Goal: Information Seeking & Learning: Check status

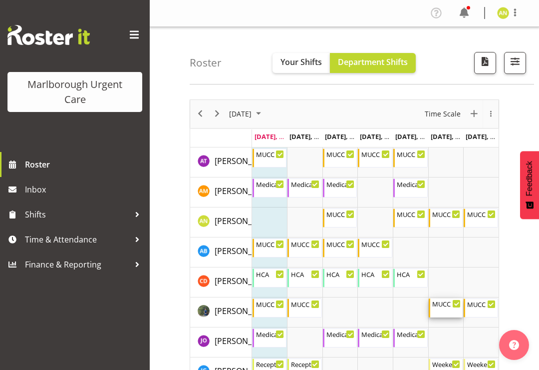
click at [450, 310] on div "MUCC Nursing AM Weekends 8:00 AM - 4:30 PM" at bounding box center [446, 307] width 29 height 19
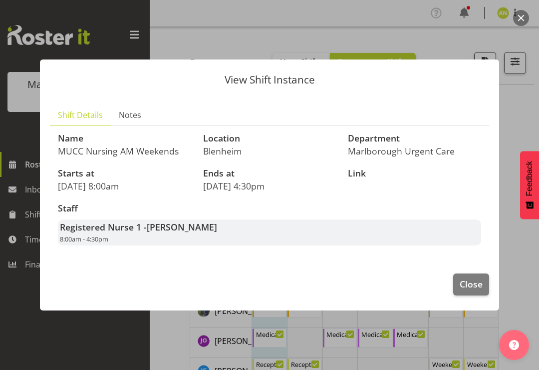
click at [476, 287] on span "Close" at bounding box center [471, 283] width 23 height 13
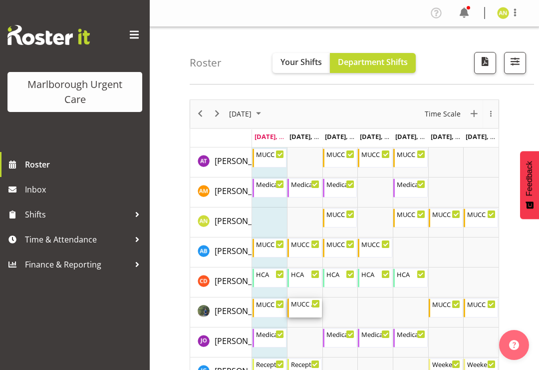
click at [308, 306] on div "MUCC Nursing PM Weekday" at bounding box center [305, 303] width 29 height 10
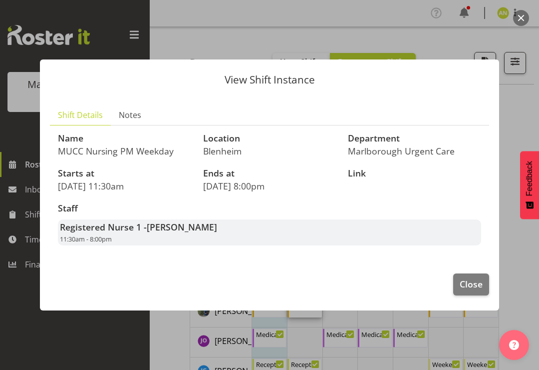
click at [476, 286] on span "Close" at bounding box center [471, 283] width 23 height 13
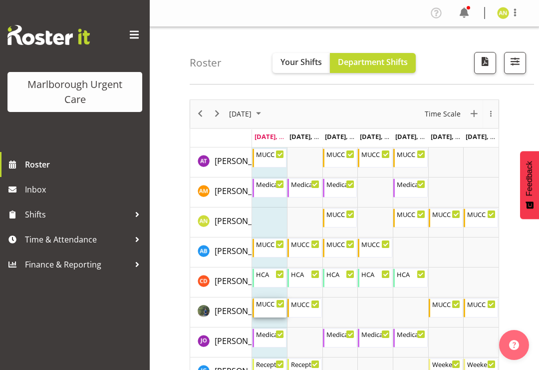
click at [277, 303] on div "Timeline Week of September 22, 2025" at bounding box center [280, 303] width 7 height 7
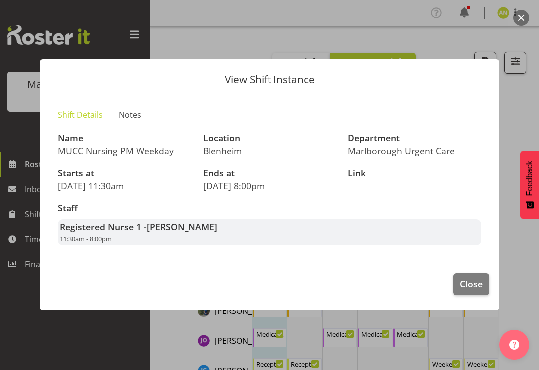
click at [477, 283] on span "Close" at bounding box center [471, 283] width 23 height 13
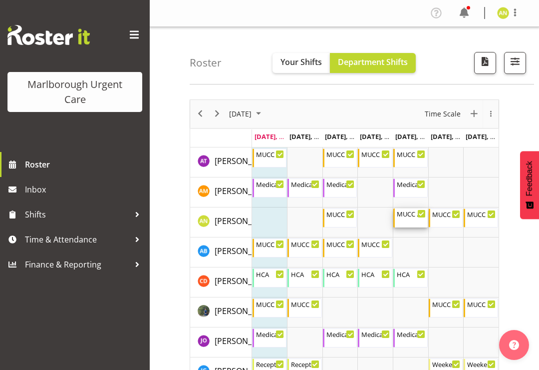
click at [413, 217] on div "MUCC Nursing AM Weekday" at bounding box center [411, 213] width 29 height 10
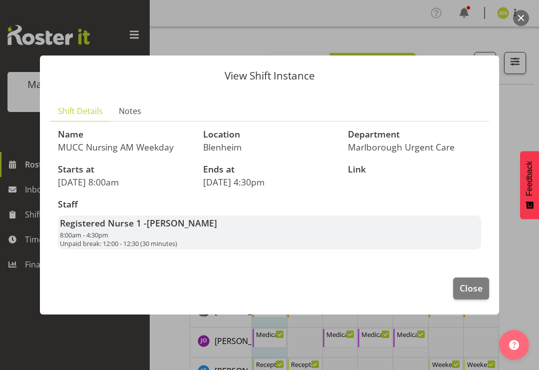
click at [476, 287] on span "Close" at bounding box center [471, 287] width 23 height 13
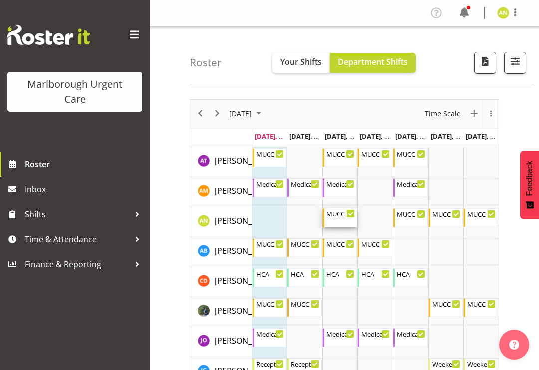
click at [339, 217] on div "MUCC Nursing Midshift" at bounding box center [341, 213] width 29 height 10
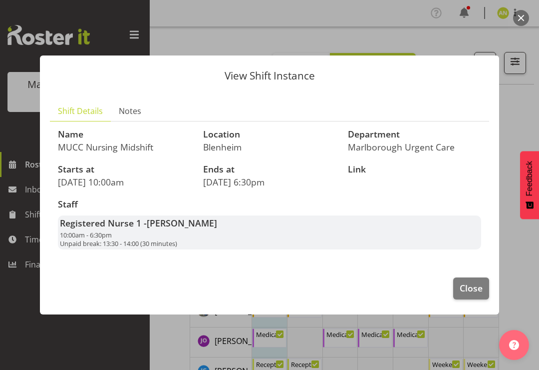
click at [501, 118] on div "View Shift Instance Shift Details Notes Name MUCC Nursing Midshift Location [GE…" at bounding box center [269, 184] width 479 height 308
click at [474, 281] on span "Close" at bounding box center [471, 287] width 23 height 13
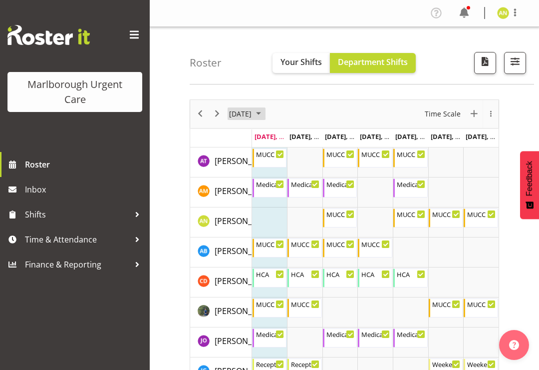
click at [265, 117] on span "September 2025" at bounding box center [259, 113] width 12 height 12
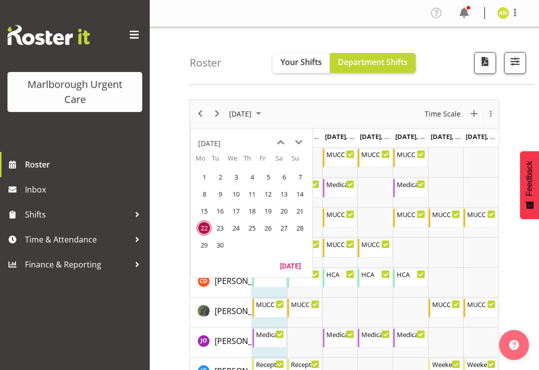
click at [206, 245] on span "29" at bounding box center [204, 244] width 15 height 15
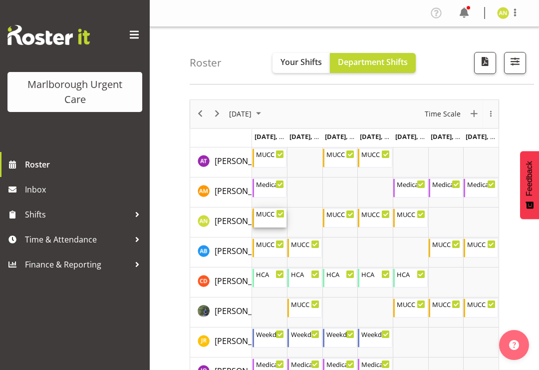
click at [268, 223] on div "MUCC Nursing Midshift 10:00 AM - 6:30 PM" at bounding box center [270, 217] width 29 height 19
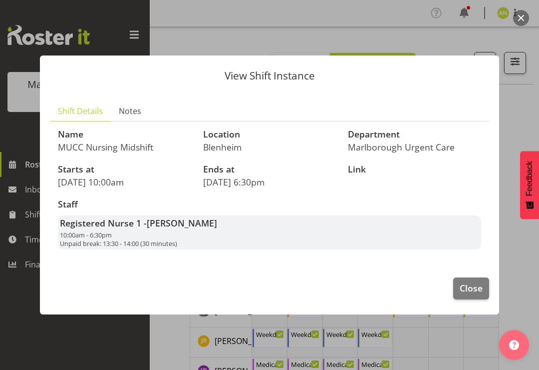
click at [471, 286] on span "Close" at bounding box center [471, 287] width 23 height 13
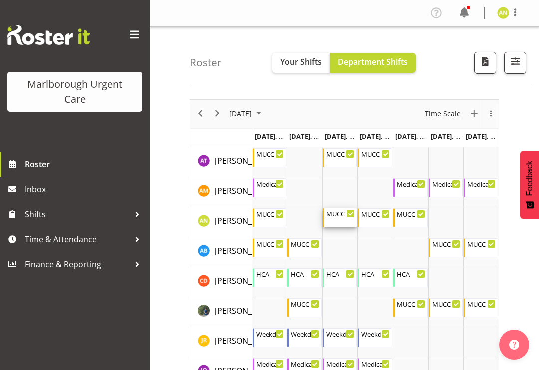
click at [343, 225] on div "MUCC Nursing PM Weekday 11:30 AM - 8:00 PM" at bounding box center [341, 217] width 29 height 19
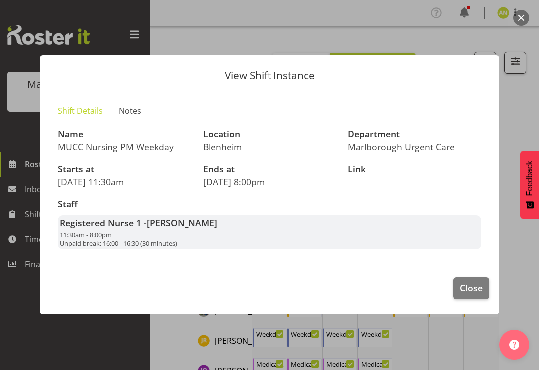
click at [469, 285] on span "Close" at bounding box center [471, 287] width 23 height 13
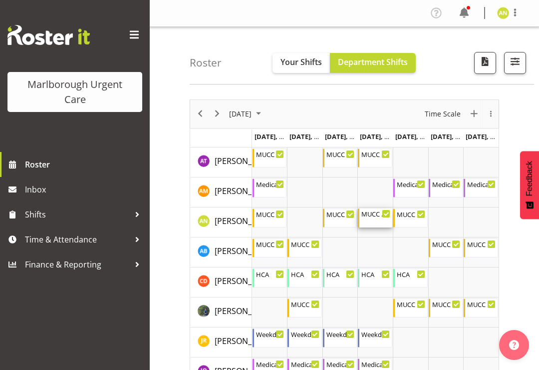
click at [374, 221] on div "MUCC Nursing PM Weekday 11:30 AM - 8:00 PM" at bounding box center [376, 217] width 29 height 19
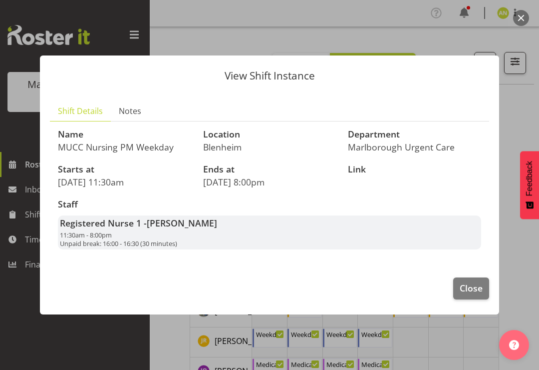
click at [476, 283] on span "Close" at bounding box center [471, 287] width 23 height 13
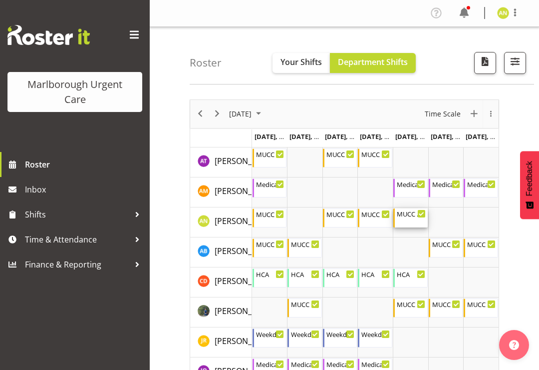
click at [411, 219] on div "MUCC Nursing PM Weekday 11:30 AM - 8:00 PM" at bounding box center [411, 217] width 29 height 19
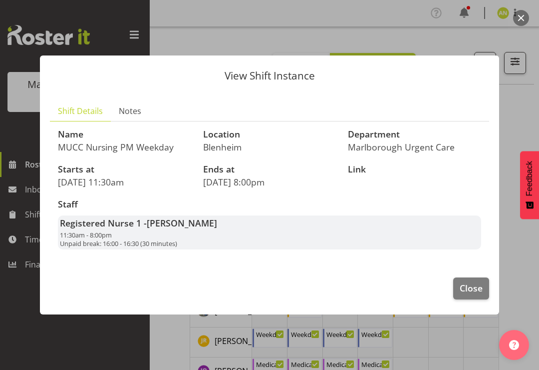
click at [474, 286] on span "Close" at bounding box center [471, 287] width 23 height 13
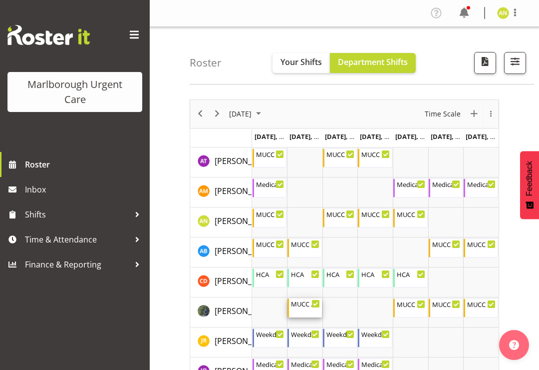
click at [306, 310] on div "MUCC Nursing AM Weekday 8:00 AM - 4:30 PM" at bounding box center [305, 307] width 29 height 19
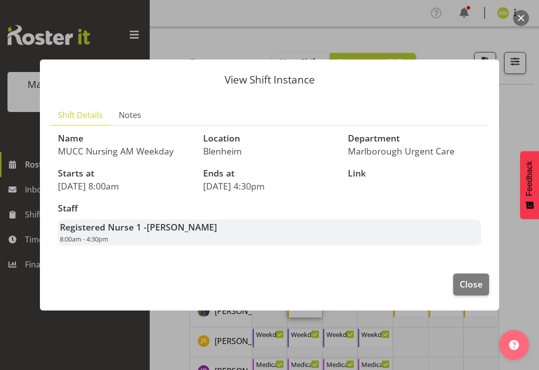
click at [469, 288] on span "Close" at bounding box center [471, 283] width 23 height 13
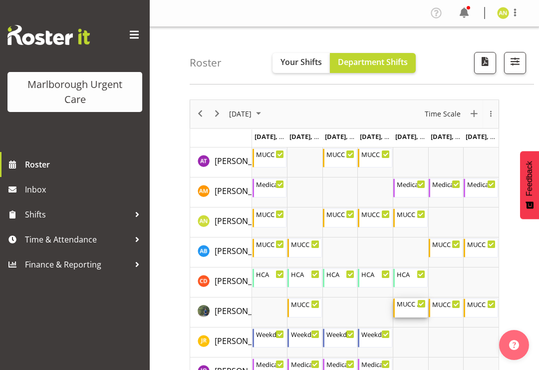
click at [411, 312] on div "MUCC Nursing AM Weekday 8:00 AM - 4:30 PM" at bounding box center [411, 307] width 29 height 19
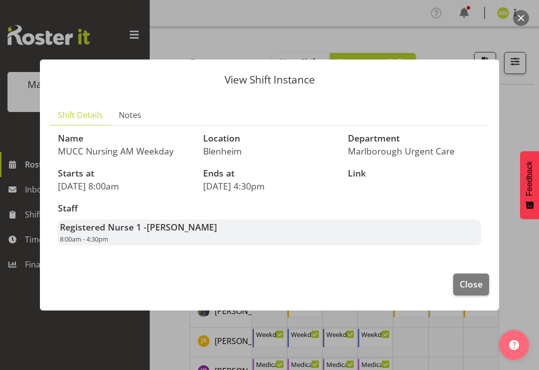
click at [461, 284] on span "Close" at bounding box center [471, 283] width 23 height 13
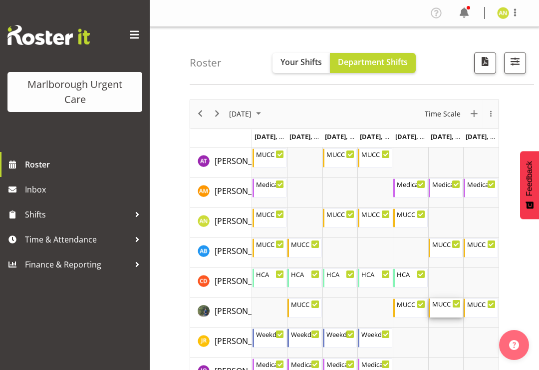
click at [445, 308] on div "MUCC Nursing PM Weekends 11:30 AM - 8:00 PM" at bounding box center [446, 307] width 29 height 19
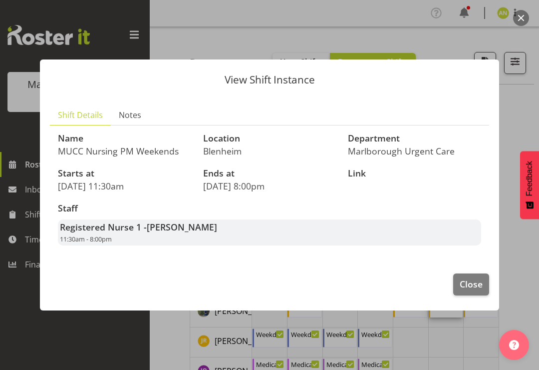
click at [473, 282] on span "Close" at bounding box center [471, 283] width 23 height 13
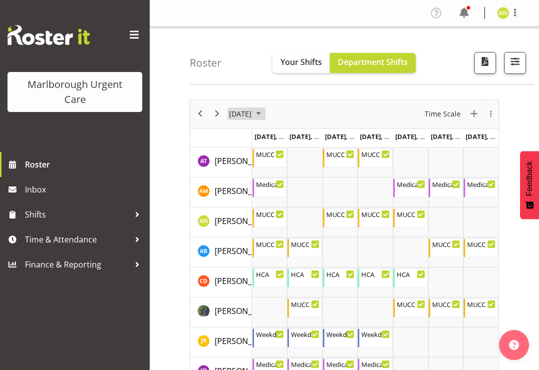
click at [265, 115] on span "September 2025" at bounding box center [259, 113] width 12 height 12
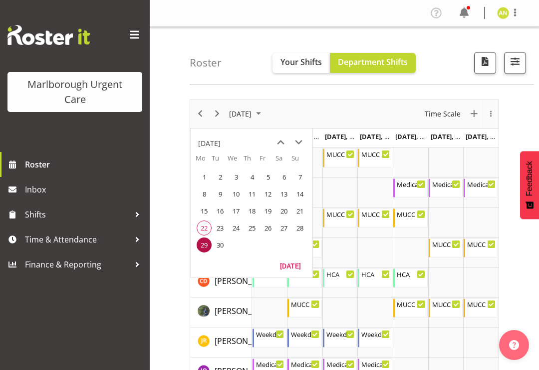
click at [303, 142] on span "next month" at bounding box center [298, 142] width 17 height 18
click at [208, 191] on span "6" at bounding box center [204, 193] width 15 height 15
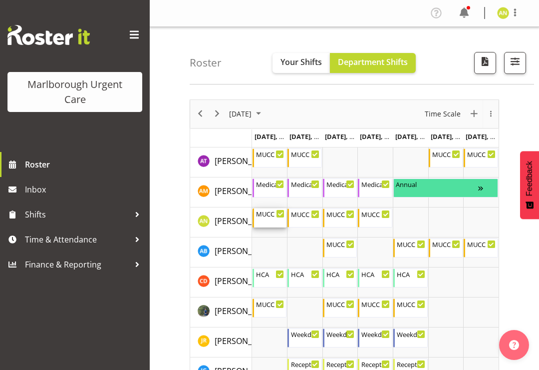
click at [266, 219] on div "MUCC Nursing AM Weekday 8:00 AM - 4:30 PM" at bounding box center [270, 217] width 29 height 19
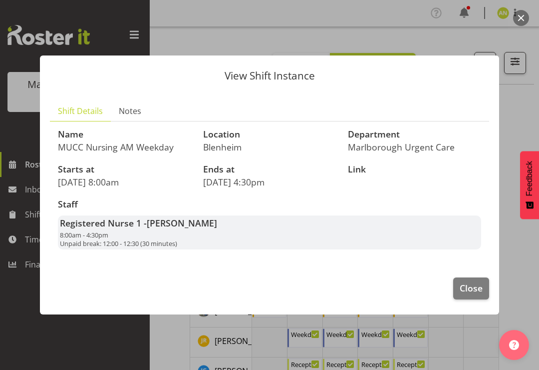
click at [465, 286] on span "Close" at bounding box center [471, 287] width 23 height 13
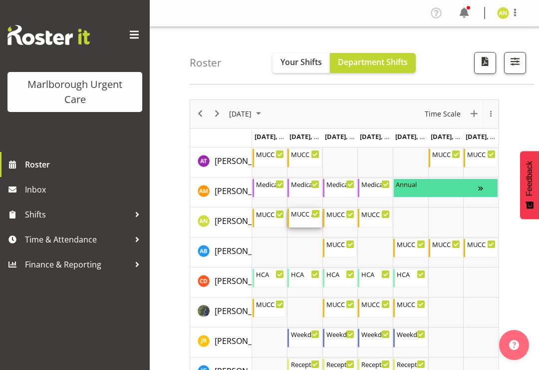
click at [312, 219] on div "MUCC Nursing AM Weekday 8:00 AM - 4:30 PM" at bounding box center [305, 217] width 29 height 19
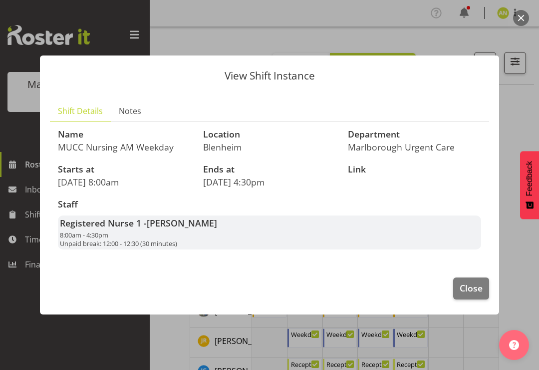
click at [470, 288] on span "Close" at bounding box center [471, 287] width 23 height 13
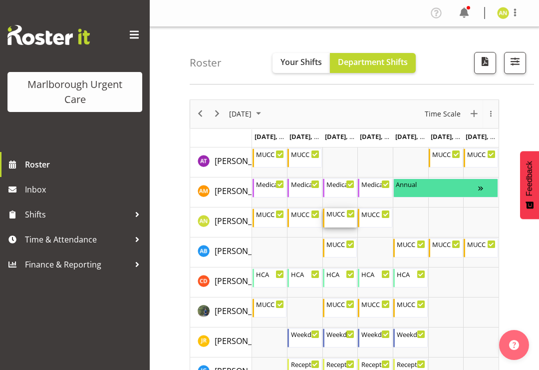
click at [349, 220] on div "MUCC Nursing Midshift 10:00 AM - 6:30 PM" at bounding box center [341, 217] width 29 height 19
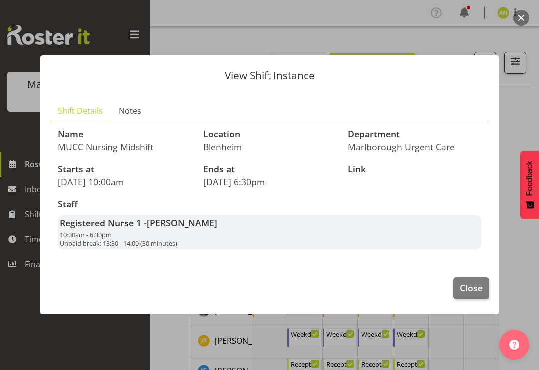
click at [468, 281] on span "Close" at bounding box center [471, 287] width 23 height 13
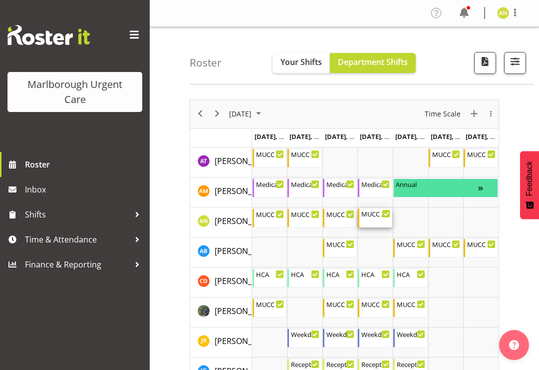
click at [381, 219] on div "MUCC Nursing AM Weekday 8:00 AM - 4:30 PM" at bounding box center [376, 217] width 29 height 19
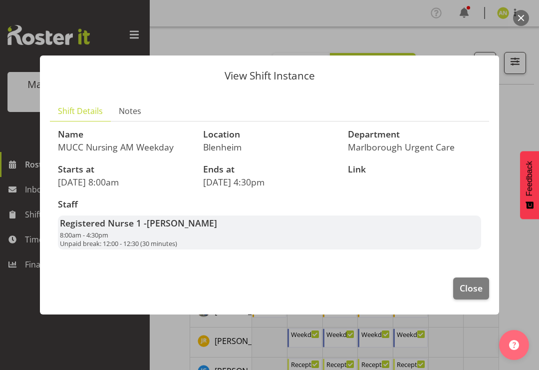
click at [472, 281] on span "Close" at bounding box center [471, 287] width 23 height 13
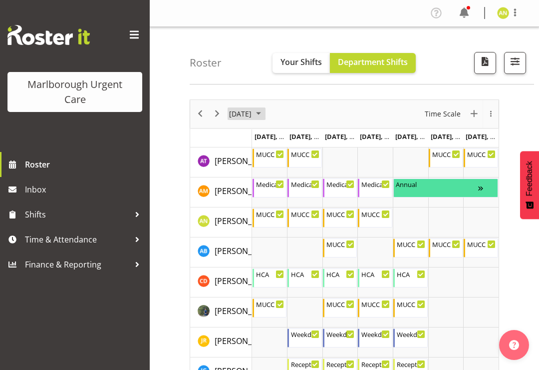
click at [265, 118] on span "October 2025" at bounding box center [259, 113] width 12 height 12
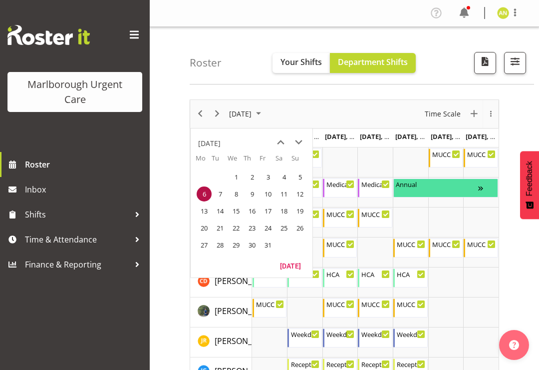
click at [207, 213] on span "13" at bounding box center [204, 210] width 15 height 15
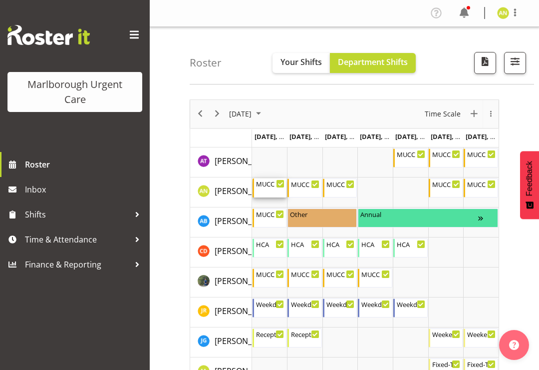
click at [280, 190] on div "MUCC Nursing PM Weekday 11:30 AM - 8:00 PM" at bounding box center [270, 187] width 29 height 19
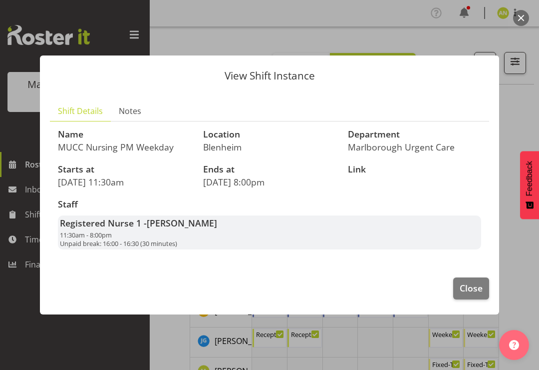
click at [466, 289] on span "Close" at bounding box center [471, 287] width 23 height 13
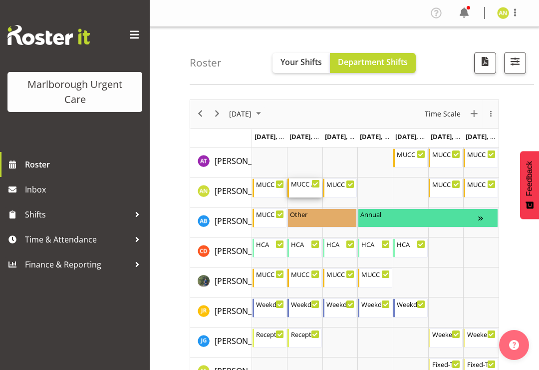
click at [310, 189] on div "MUCC Nursing PM Weekday 11:30 AM - 8:00 PM" at bounding box center [305, 187] width 29 height 19
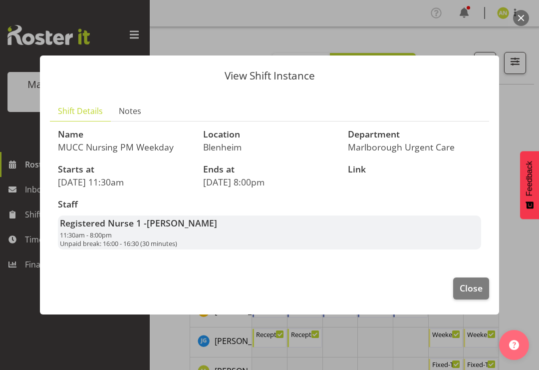
click at [471, 284] on span "Close" at bounding box center [471, 287] width 23 height 13
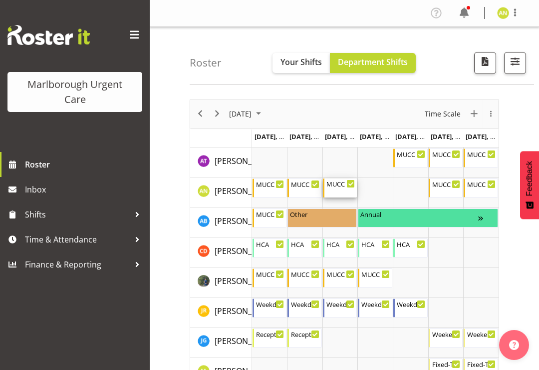
click at [348, 187] on div "MUCC Nursing Midshift 11:30 AM - 8:00 PM" at bounding box center [340, 187] width 34 height 19
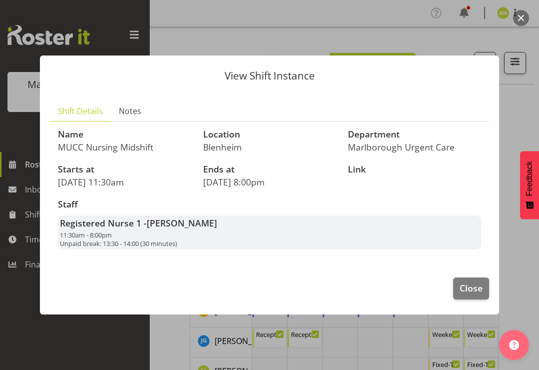
click at [462, 293] on button "Close" at bounding box center [471, 288] width 36 height 22
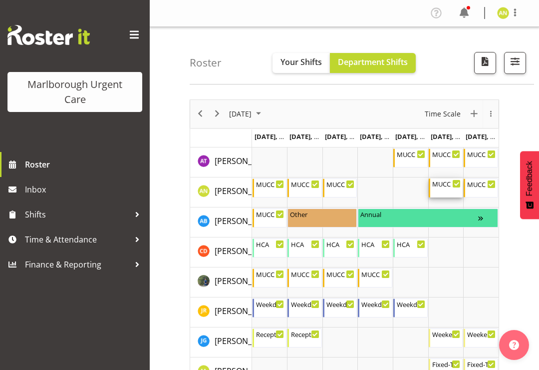
click at [447, 192] on div "MUCC Nursing AM Weekends 8:00 AM - 4:30 PM" at bounding box center [446, 187] width 29 height 19
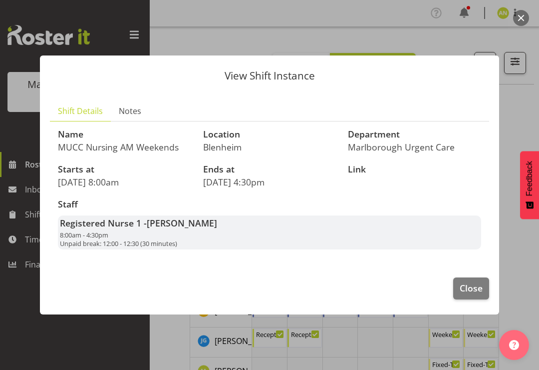
click at [465, 285] on span "Close" at bounding box center [471, 287] width 23 height 13
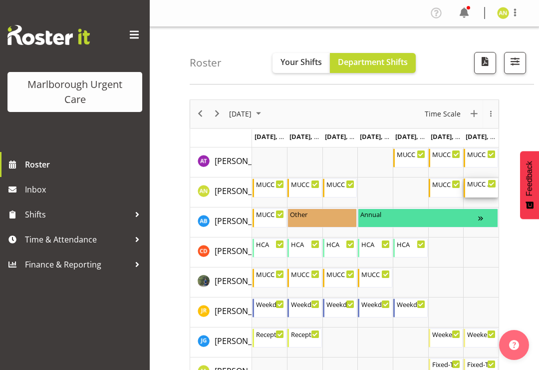
click at [482, 187] on div "MUCC Nursing AM Weekends" at bounding box center [481, 183] width 29 height 10
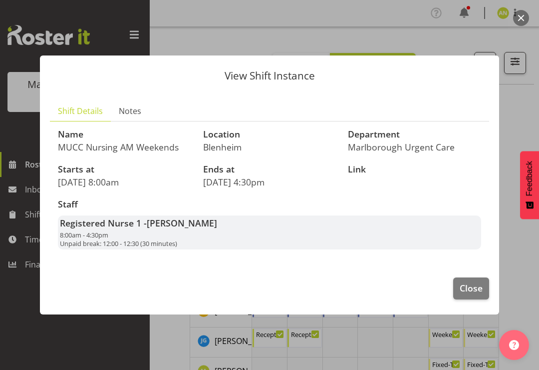
click at [473, 277] on button "Close" at bounding box center [471, 288] width 36 height 22
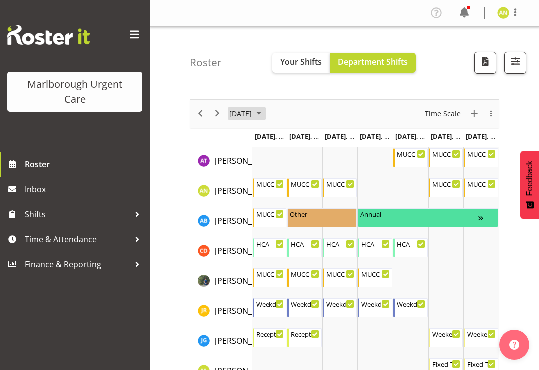
click at [266, 111] on button "[DATE]" at bounding box center [247, 113] width 38 height 12
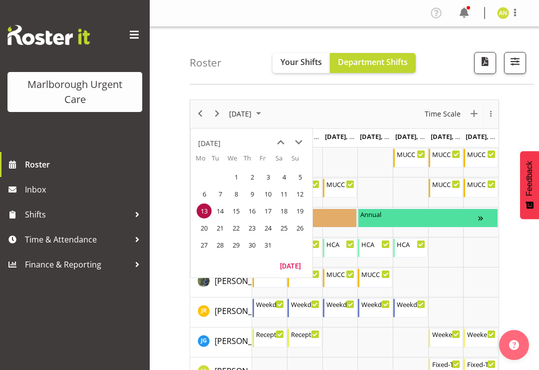
click at [209, 229] on span "20" at bounding box center [204, 227] width 15 height 15
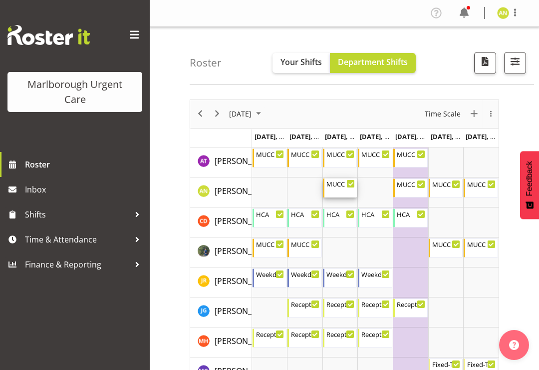
click at [350, 192] on div "MUCC Nursing AM Weekday 8:00 AM - 4:30 PM" at bounding box center [341, 187] width 29 height 19
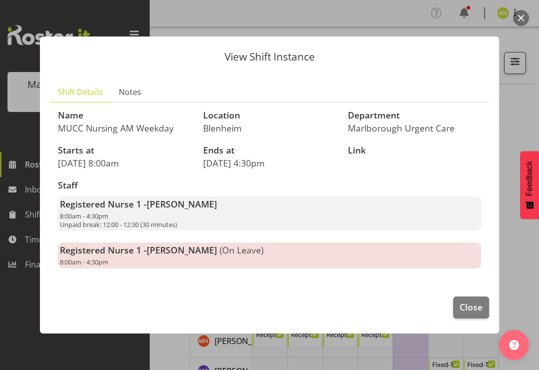
click at [469, 306] on span "Close" at bounding box center [471, 306] width 23 height 13
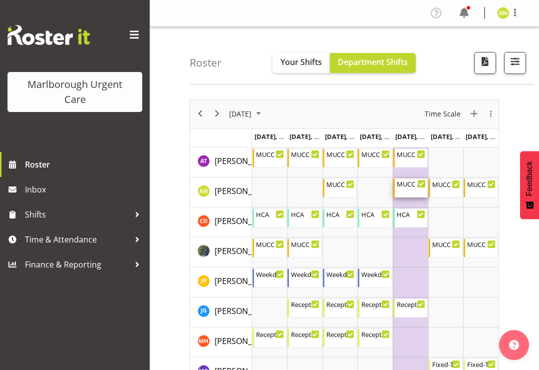
click at [411, 189] on div "MUCC Nursing AM Weekday 8:00 AM - 4:30 PM" at bounding box center [411, 187] width 29 height 19
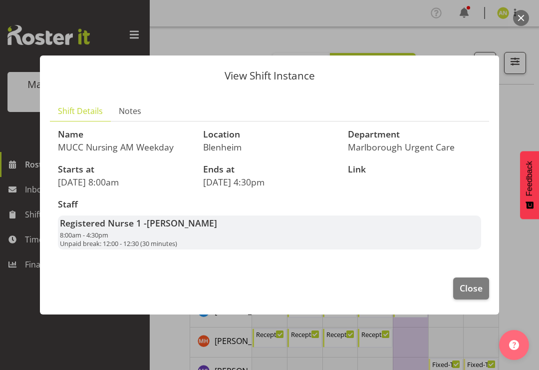
click at [471, 291] on span "Close" at bounding box center [471, 287] width 23 height 13
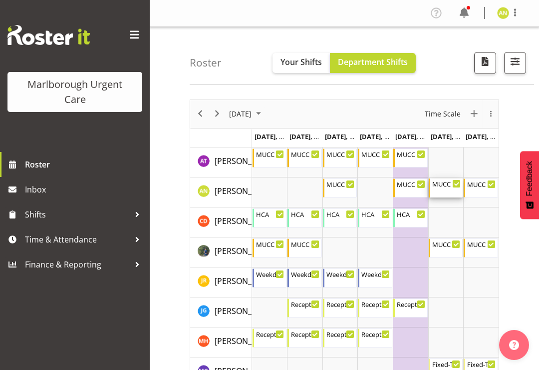
click at [452, 187] on div "MUCC Nursing PM Weekends 11:30 AM - 8:00 PM" at bounding box center [446, 187] width 34 height 19
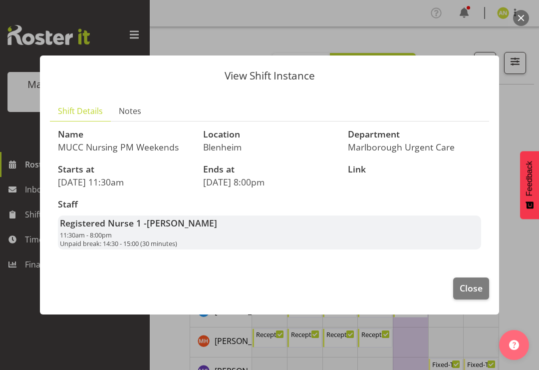
click at [465, 288] on span "Close" at bounding box center [471, 287] width 23 height 13
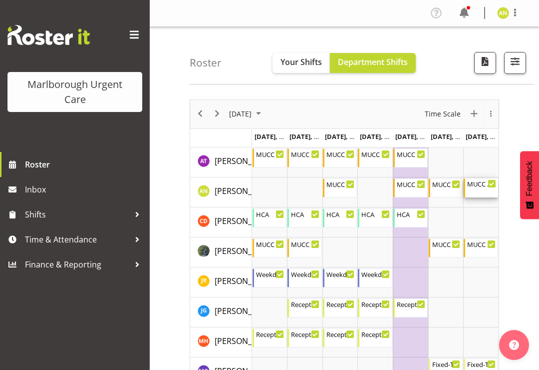
click at [483, 190] on div "MUCC Nursing PM Weekends 11:30 AM - 8:00 PM" at bounding box center [481, 187] width 29 height 19
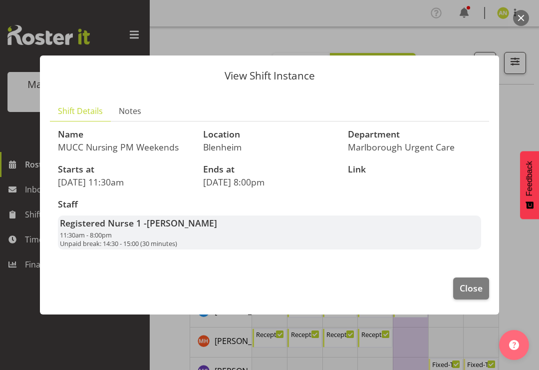
click at [470, 283] on span "Close" at bounding box center [471, 287] width 23 height 13
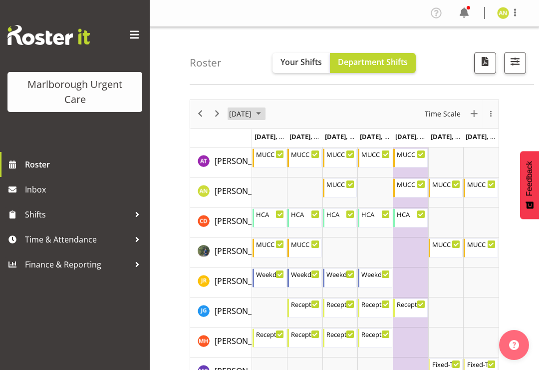
click at [265, 117] on span "October 2025" at bounding box center [259, 113] width 12 height 12
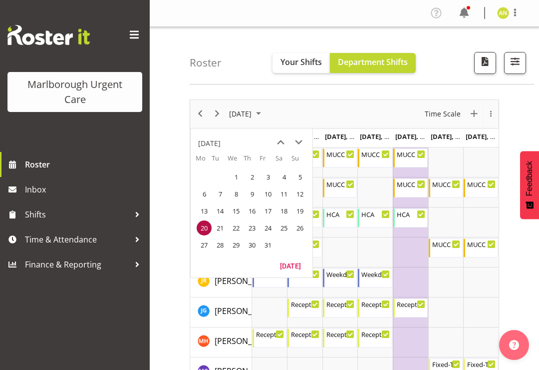
click at [210, 243] on span "27" at bounding box center [204, 244] width 15 height 15
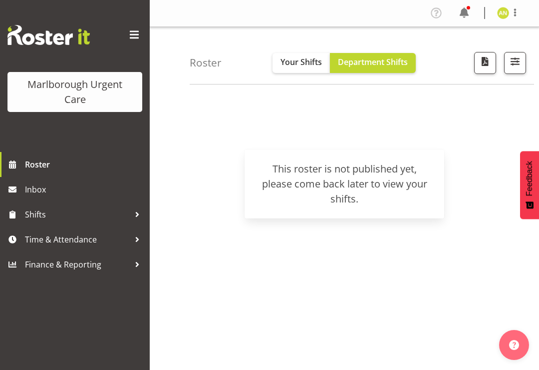
click at [519, 17] on span at bounding box center [515, 12] width 12 height 12
click at [462, 58] on link "Log Out" at bounding box center [473, 52] width 96 height 18
